Goal: Task Accomplishment & Management: Manage account settings

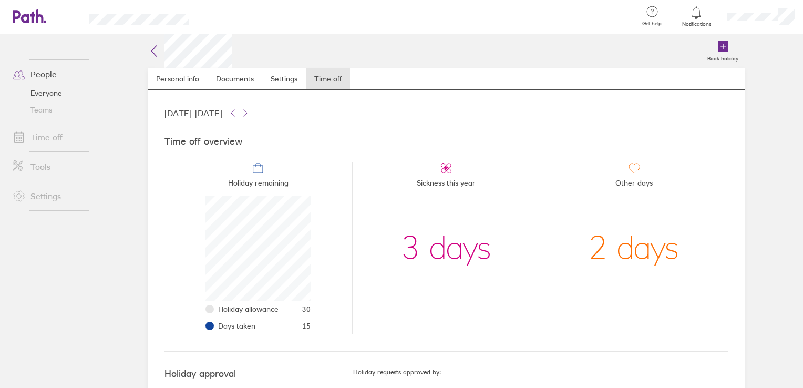
scroll to position [105, 105]
click at [48, 141] on link "Time off" at bounding box center [46, 137] width 85 height 21
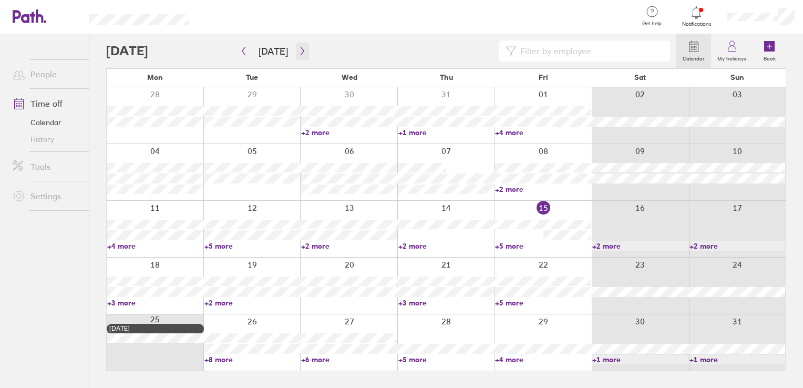
click at [299, 53] on icon "button" at bounding box center [303, 51] width 8 height 8
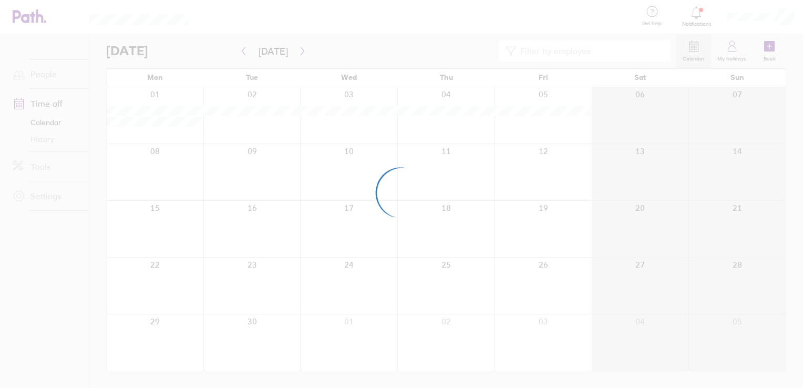
click at [298, 53] on div at bounding box center [401, 194] width 803 height 388
click at [299, 53] on icon "button" at bounding box center [303, 51] width 8 height 8
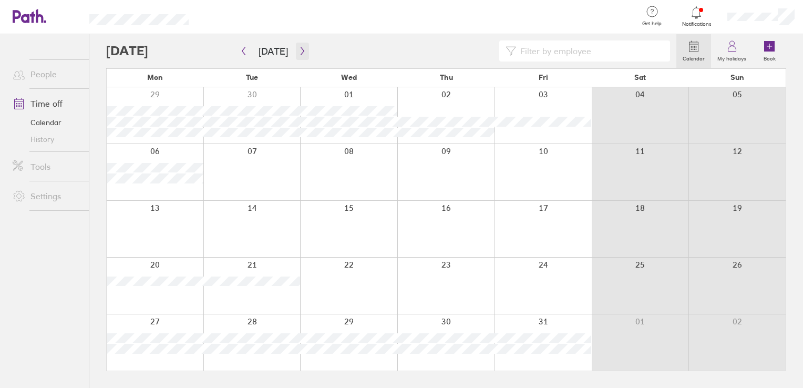
click at [299, 53] on icon "button" at bounding box center [303, 51] width 8 height 8
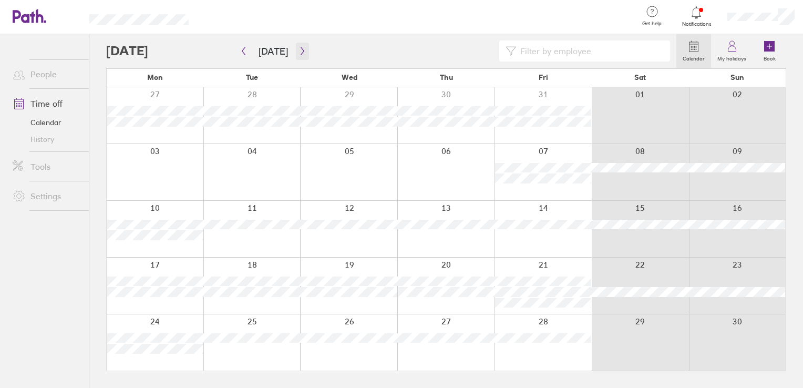
click at [299, 53] on icon "button" at bounding box center [303, 51] width 8 height 8
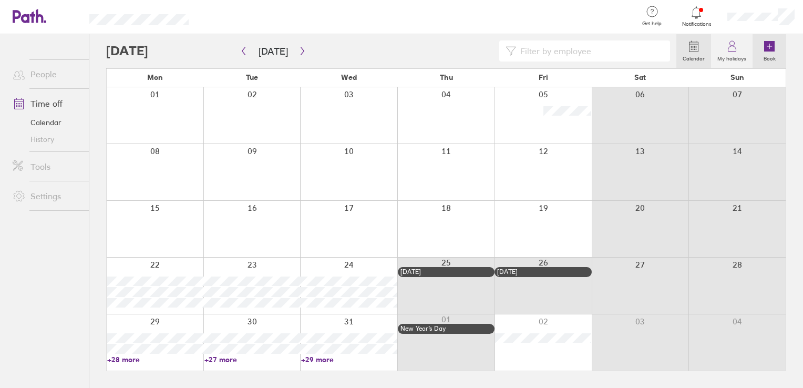
click at [770, 49] on icon at bounding box center [770, 46] width 11 height 11
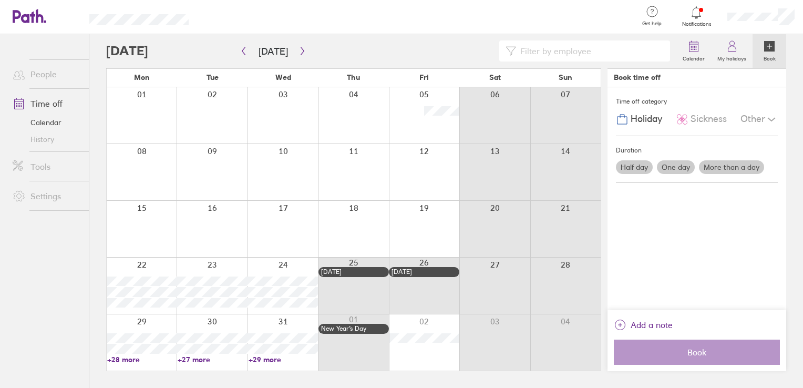
click at [712, 166] on label "More than a day" at bounding box center [731, 167] width 65 height 14
click at [0, 0] on input "More than a day" at bounding box center [0, 0] width 0 height 0
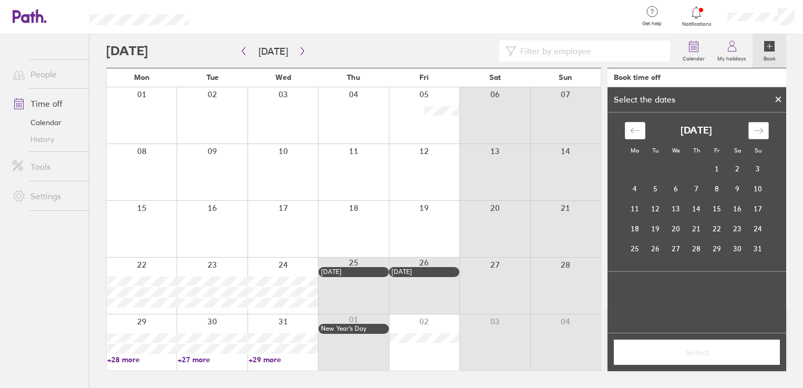
click at [768, 127] on div "Move forward to switch to the next month." at bounding box center [759, 130] width 21 height 17
click at [767, 128] on div "Move forward to switch to the next month." at bounding box center [759, 130] width 21 height 17
click at [635, 208] on td "15" at bounding box center [635, 209] width 21 height 20
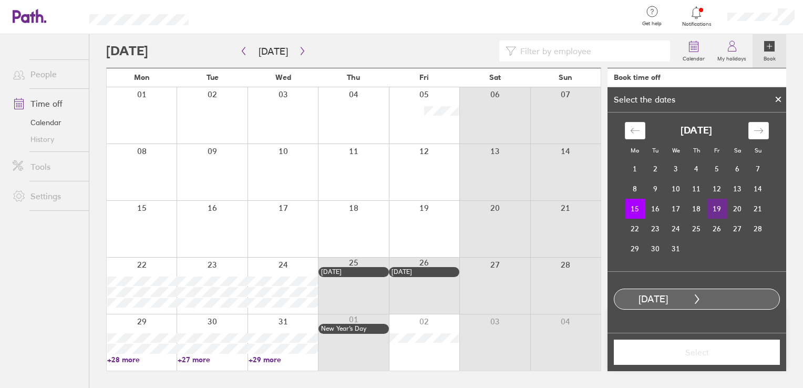
click at [716, 205] on td "19" at bounding box center [717, 209] width 21 height 20
click at [732, 353] on span "Select" at bounding box center [697, 352] width 151 height 9
